Goal: Transaction & Acquisition: Purchase product/service

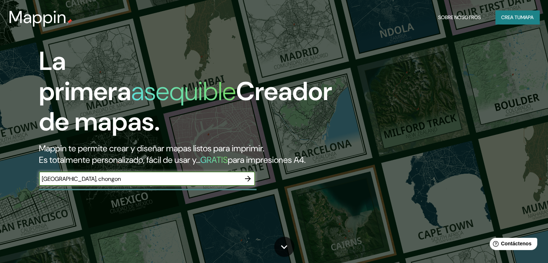
type input "[GEOGRAPHIC_DATA], chongon"
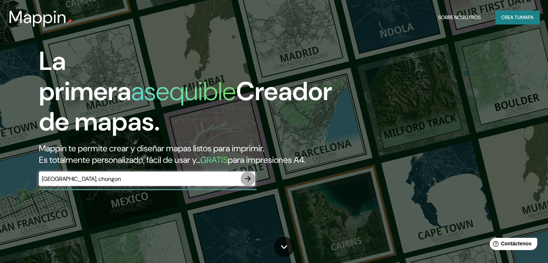
click at [248, 182] on icon "button" at bounding box center [248, 179] width 6 height 6
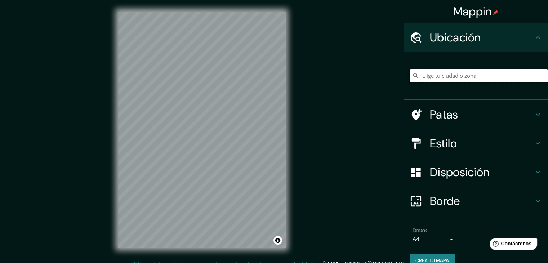
click at [445, 76] on input "Elige tu ciudad o zona" at bounding box center [479, 75] width 138 height 13
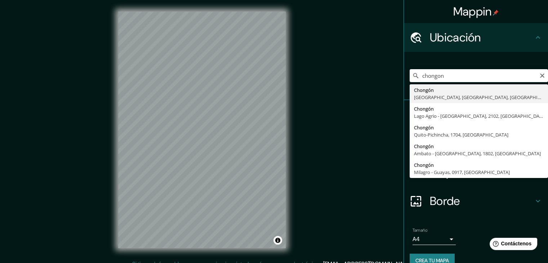
type input "Chongón, [GEOGRAPHIC_DATA], [GEOGRAPHIC_DATA], [GEOGRAPHIC_DATA]"
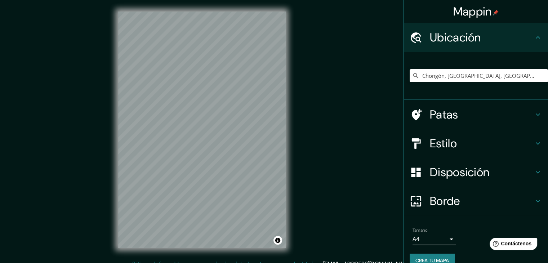
click at [533, 111] on icon at bounding box center [537, 114] width 9 height 9
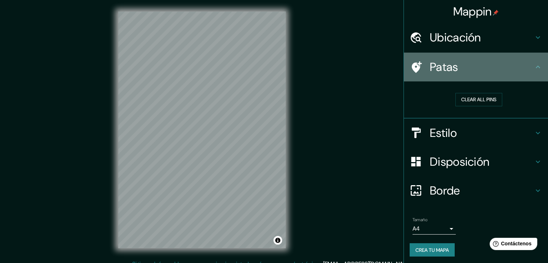
click at [536, 59] on div "Patas" at bounding box center [476, 67] width 144 height 29
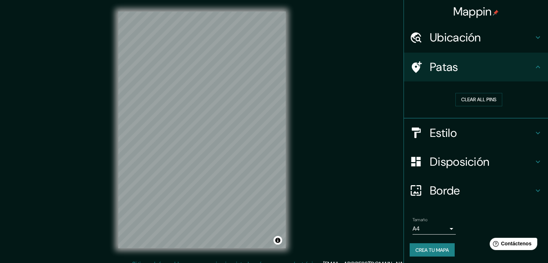
click at [533, 130] on icon at bounding box center [537, 133] width 9 height 9
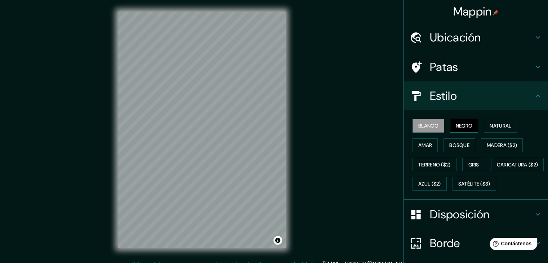
click at [457, 124] on font "Negro" at bounding box center [464, 125] width 17 height 6
click at [503, 122] on font "Natural" at bounding box center [500, 125] width 22 height 6
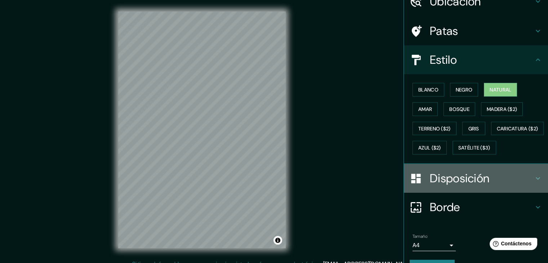
click at [478, 186] on font "Disposición" at bounding box center [459, 178] width 59 height 15
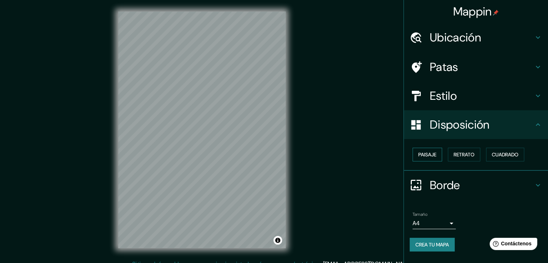
click at [432, 157] on font "Paisaje" at bounding box center [427, 154] width 18 height 9
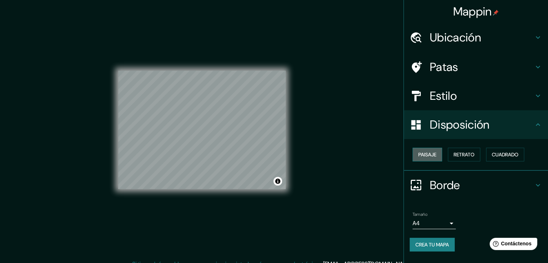
click at [426, 155] on font "Paisaje" at bounding box center [427, 154] width 18 height 6
click at [470, 155] on font "Retrato" at bounding box center [463, 154] width 21 height 6
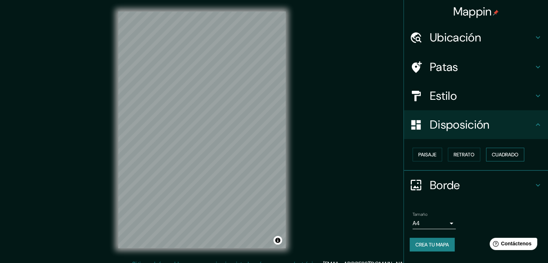
click at [501, 155] on font "Cuadrado" at bounding box center [505, 154] width 27 height 6
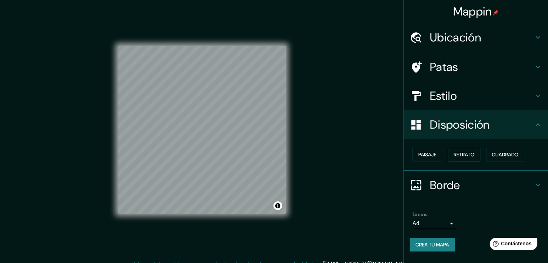
click at [472, 155] on font "Retrato" at bounding box center [463, 154] width 21 height 6
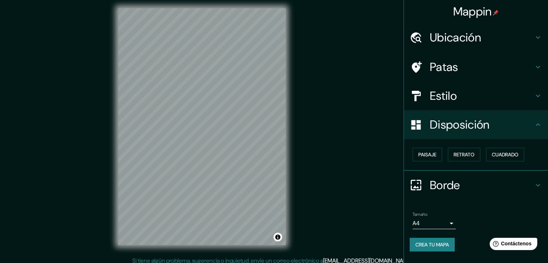
scroll to position [8, 0]
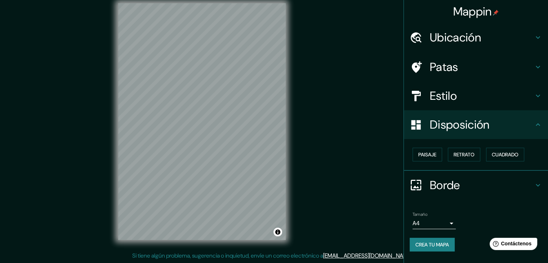
click at [439, 220] on body "Mappin Ubicación Chongón, [GEOGRAPHIC_DATA], [GEOGRAPHIC_DATA], [GEOGRAPHIC_DAT…" at bounding box center [274, 123] width 548 height 263
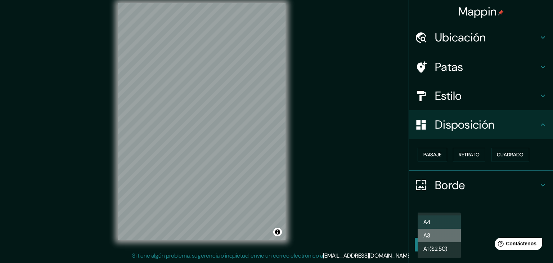
click at [455, 234] on li "A3" at bounding box center [439, 235] width 43 height 13
type input "a4"
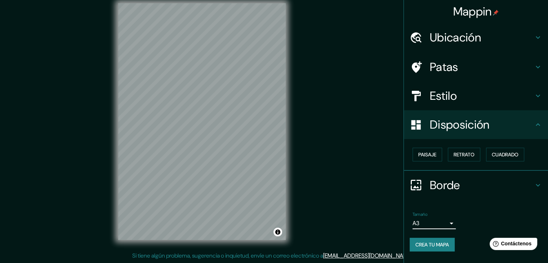
click at [537, 183] on icon at bounding box center [537, 185] width 9 height 9
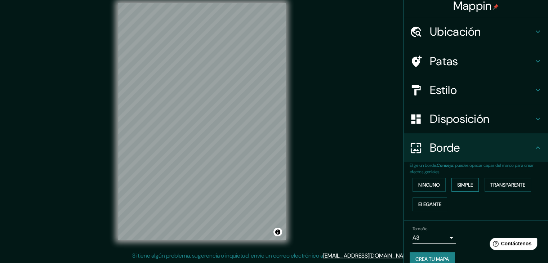
scroll to position [16, 0]
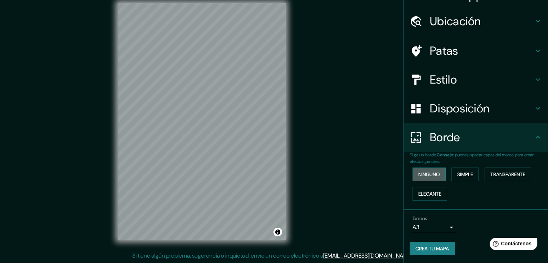
click at [429, 174] on font "Ninguno" at bounding box center [429, 174] width 22 height 6
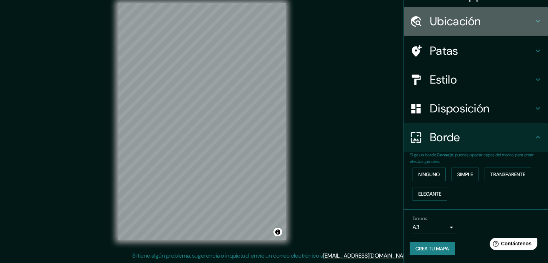
click at [533, 21] on icon at bounding box center [537, 21] width 9 height 9
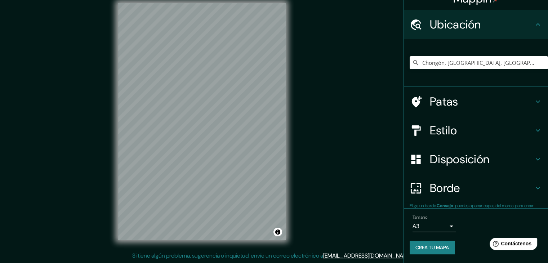
scroll to position [13, 0]
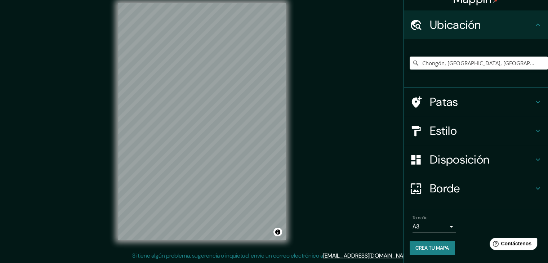
click at [533, 21] on icon at bounding box center [537, 25] width 9 height 9
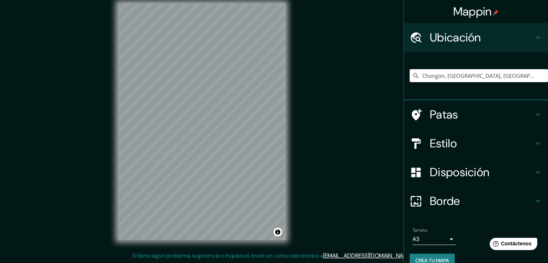
click at [533, 39] on icon at bounding box center [537, 37] width 9 height 9
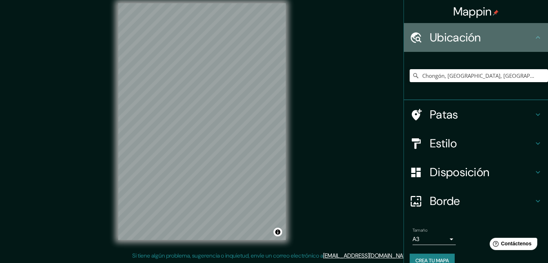
click at [533, 39] on icon at bounding box center [537, 37] width 9 height 9
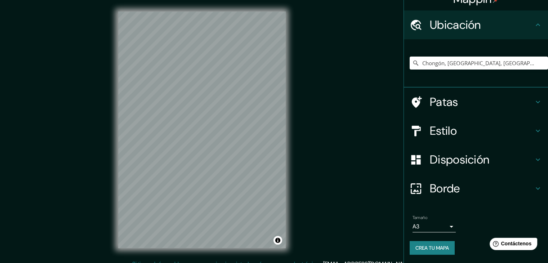
click at [500, 158] on h4 "Disposición" at bounding box center [482, 159] width 104 height 14
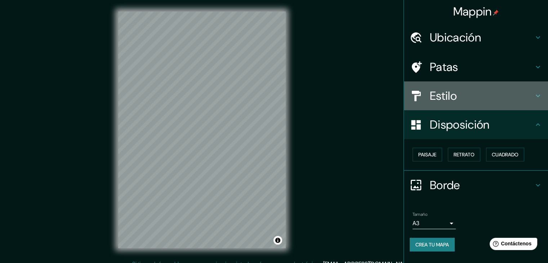
click at [502, 94] on h4 "Estilo" at bounding box center [482, 96] width 104 height 14
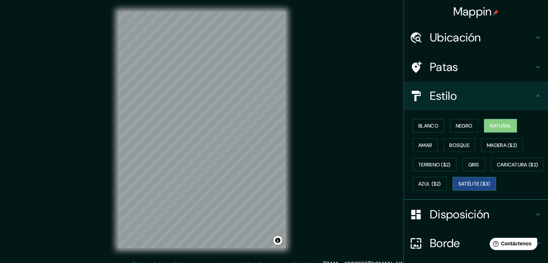
click at [458, 187] on font "Satélite ($3)" at bounding box center [474, 184] width 32 height 6
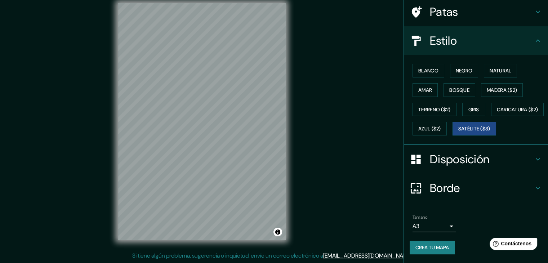
scroll to position [73, 0]
click at [497, 114] on font "Caricatura ($2)" at bounding box center [517, 109] width 41 height 9
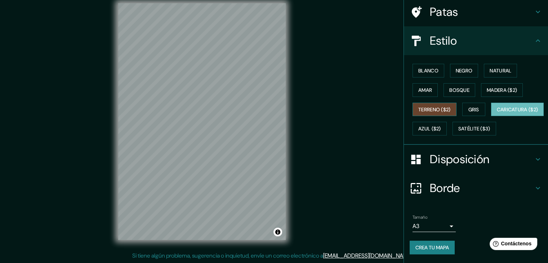
click at [438, 106] on font "Terreno ($2)" at bounding box center [434, 109] width 32 height 6
click at [497, 112] on font "Caricatura ($2)" at bounding box center [517, 109] width 41 height 6
click at [458, 128] on font "Satélite ($3)" at bounding box center [474, 129] width 32 height 6
